Goal: Use online tool/utility: Utilize a website feature to perform a specific function

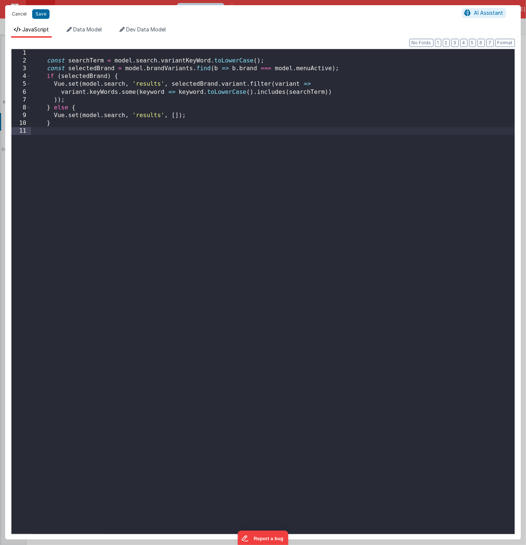
click at [17, 12] on button "Cancel" at bounding box center [19, 14] width 22 height 10
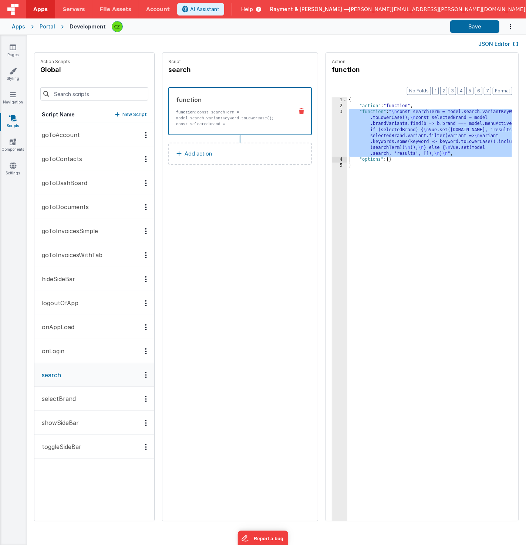
click at [182, 309] on div "Script search function function: const searchTerm = model.search.variantKeyWord…" at bounding box center [239, 287] width 155 height 469
click at [197, 235] on div "Script search function function: const searchTerm = model.search.variantKeyWord…" at bounding box center [239, 287] width 155 height 469
click at [178, 224] on div "Script search function function: const searchTerm = model.search.variantKeyWord…" at bounding box center [239, 287] width 155 height 469
click at [461, 132] on div "{ "action" : "function" , "function" : " \n const searchTerm = model.search.var…" at bounding box center [440, 327] width 187 height 460
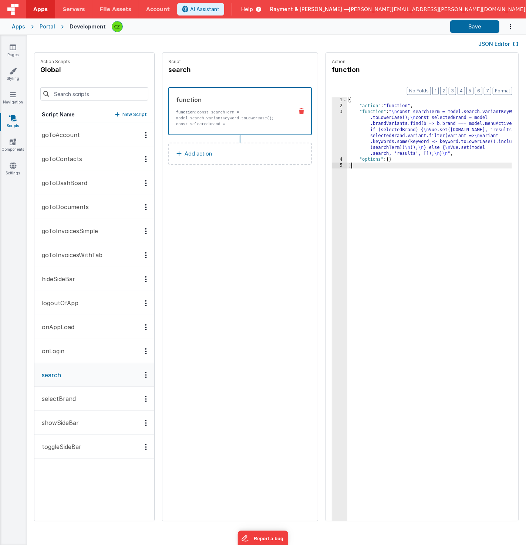
click at [416, 170] on div "{ "action" : "function" , "function" : " \n const searchTerm = model.search.var…" at bounding box center [440, 327] width 187 height 460
click at [199, 231] on div "Script search function function: const searchTerm = model.search.variantKeyWord…" at bounding box center [239, 287] width 155 height 469
click at [354, 169] on div "{ "action" : "function" , "function" : " \n const searchTerm = model.search.var…" at bounding box center [440, 327] width 187 height 460
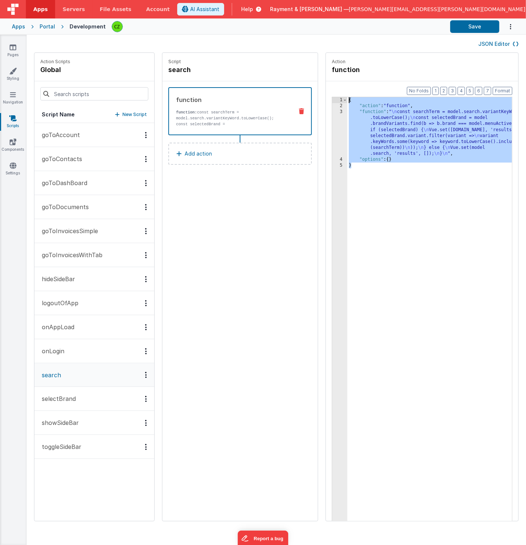
drag, startPoint x: 354, startPoint y: 169, endPoint x: 307, endPoint y: 83, distance: 98.0
click at [326, 83] on div "Format 7 6 5 4 3 2 1 No Folds 1 2 3 4 5 { "action" : "function" , "function" : …" at bounding box center [422, 315] width 192 height 469
click at [361, 167] on div "{ "action" : "function" , "function" : " \n const searchTerm = model.search.var…" at bounding box center [440, 327] width 187 height 460
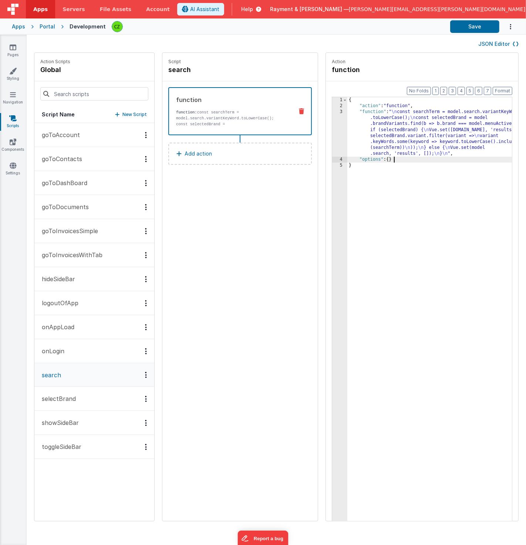
click at [374, 156] on div "{ "action" : "function" , "function" : " \n const searchTerm = model.search.var…" at bounding box center [440, 327] width 187 height 460
click at [216, 320] on div "Script search function function: const searchTerm = model.search.variantKeyWord…" at bounding box center [239, 287] width 155 height 469
